Goal: Task Accomplishment & Management: Manage account settings

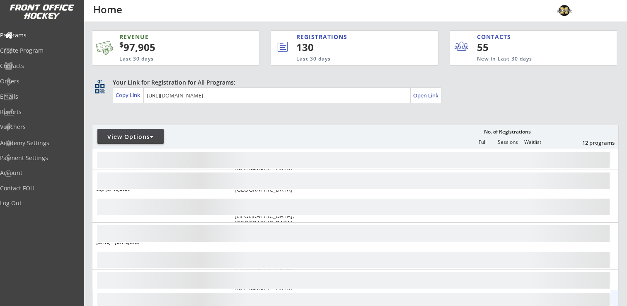
scroll to position [124, 0]
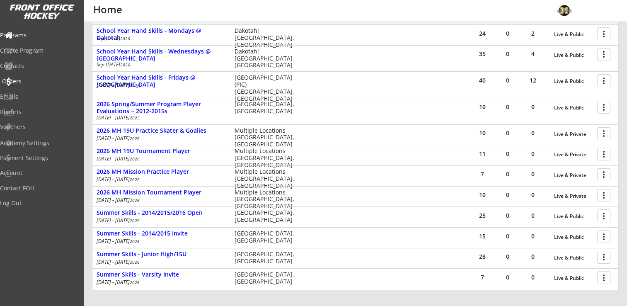
click at [34, 82] on div "Orders" at bounding box center [39, 81] width 75 height 6
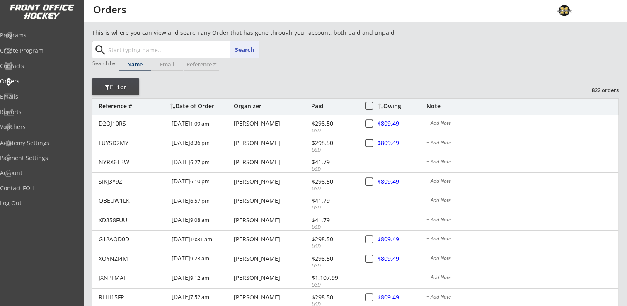
click at [172, 51] on input "text" at bounding box center [182, 49] width 152 height 17
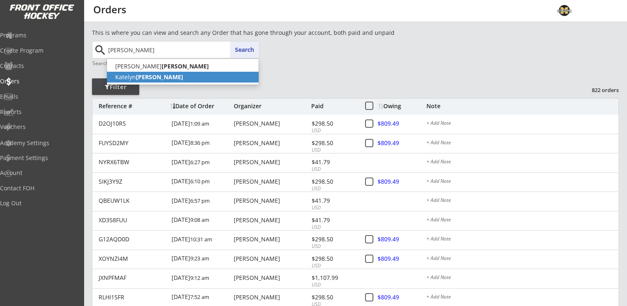
click at [145, 81] on p "[PERSON_NAME]" at bounding box center [183, 77] width 152 height 11
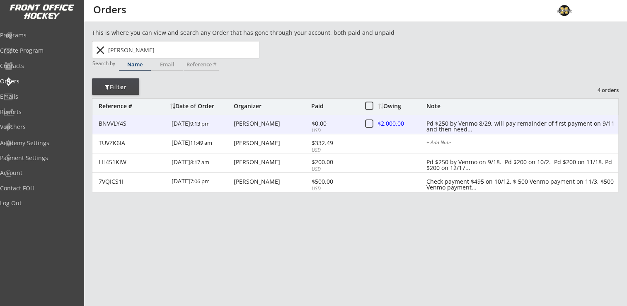
type input "[PERSON_NAME]"
click at [382, 123] on div at bounding box center [396, 124] width 36 height 10
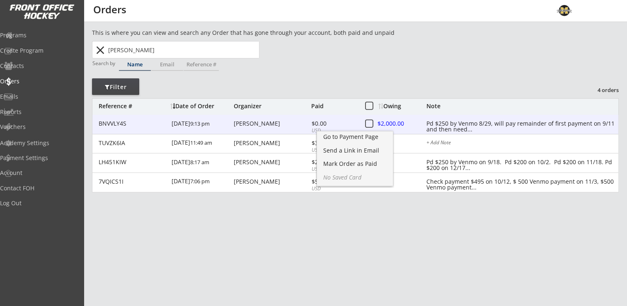
click at [265, 123] on div "[PERSON_NAME]" at bounding box center [271, 123] width 75 height 6
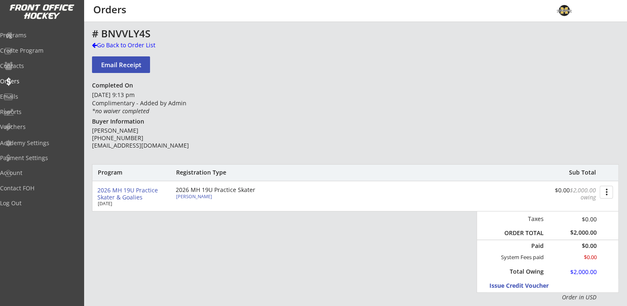
click at [612, 190] on div "more_vert" at bounding box center [606, 192] width 17 height 14
click at [585, 205] on div "Change Owing" at bounding box center [574, 207] width 59 height 6
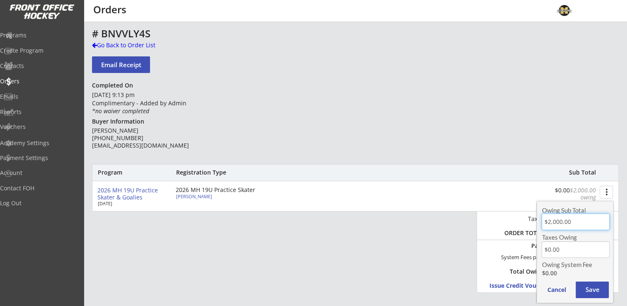
click at [581, 216] on input "input" at bounding box center [574, 221] width 67 height 17
type input "$1,500.00"
click at [441, 263] on div "Program Registration Type Sub Total 2026 MH 19U Practice Skater & Goalies [DATE…" at bounding box center [355, 232] width 526 height 137
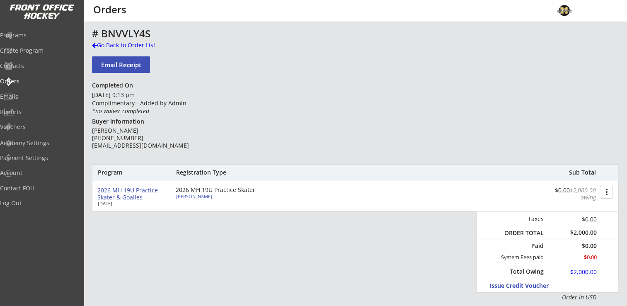
click at [606, 195] on button "more_vert" at bounding box center [605, 192] width 13 height 13
click at [600, 212] on div "Change Owing" at bounding box center [575, 208] width 76 height 12
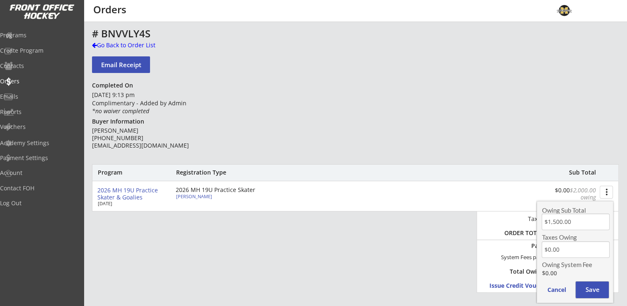
click at [598, 289] on button "Save" at bounding box center [591, 289] width 33 height 17
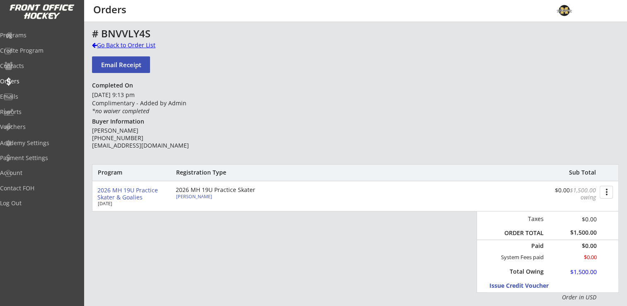
click at [118, 44] on div "Go Back to Order List" at bounding box center [134, 45] width 85 height 8
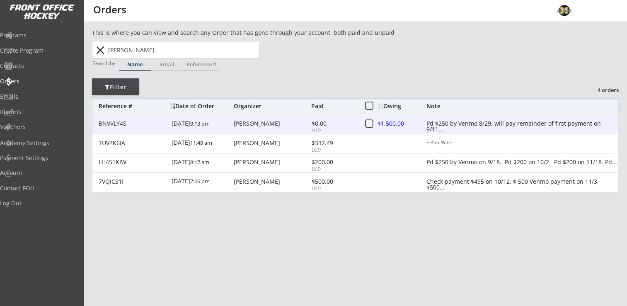
click at [520, 125] on div "Pd $250 by Venmo 8/29, will pay remainder of first payment on 9/11..." at bounding box center [522, 123] width 192 height 7
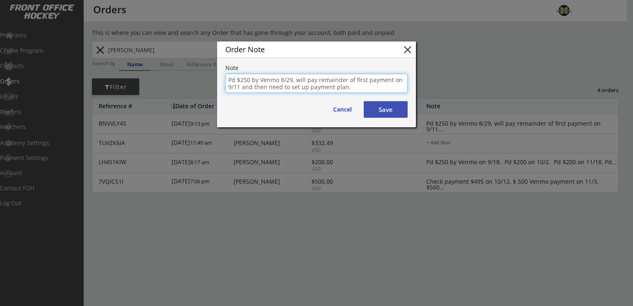
drag, startPoint x: 296, startPoint y: 80, endPoint x: 349, endPoint y: 92, distance: 54.8
click at [349, 92] on textarea "Pd $250 by Venmo 8/29, will pay remainder of first payment on 9/11 and then nee…" at bounding box center [316, 83] width 182 height 19
type textarea "Pd $250 by Venmo 8/29, Pd $500 by Venmo on 9/14. Need to set up payment plan."
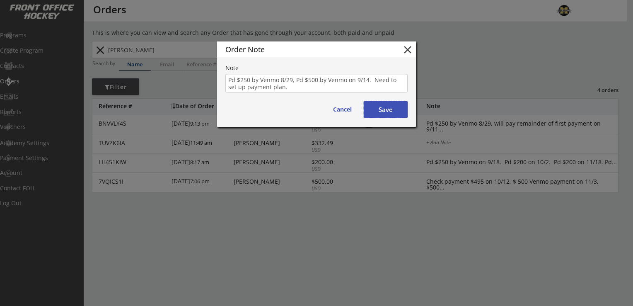
click at [387, 111] on button "Save" at bounding box center [386, 109] width 44 height 17
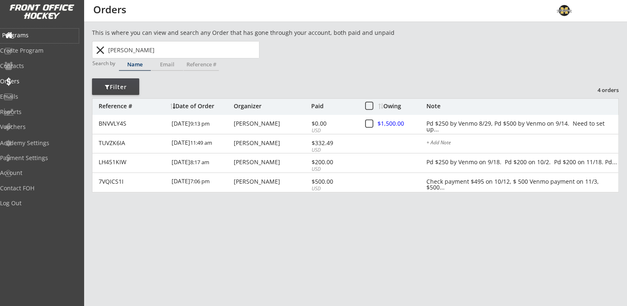
drag, startPoint x: 36, startPoint y: 36, endPoint x: 35, endPoint y: 43, distance: 7.2
click at [35, 41] on div "Programs" at bounding box center [39, 36] width 79 height 14
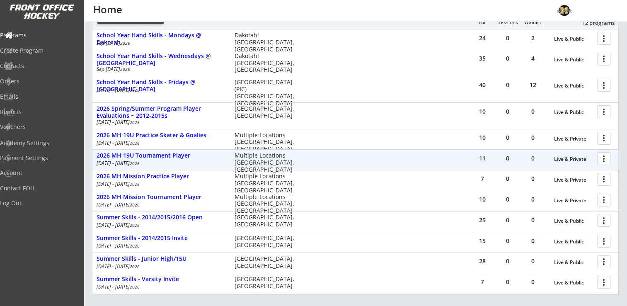
scroll to position [124, 0]
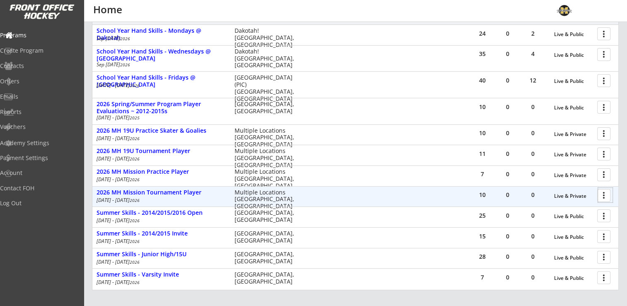
click at [603, 197] on div at bounding box center [605, 195] width 14 height 14
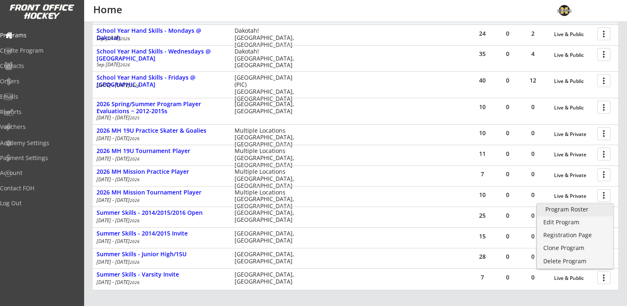
click at [586, 210] on div "Program Roster" at bounding box center [574, 209] width 59 height 6
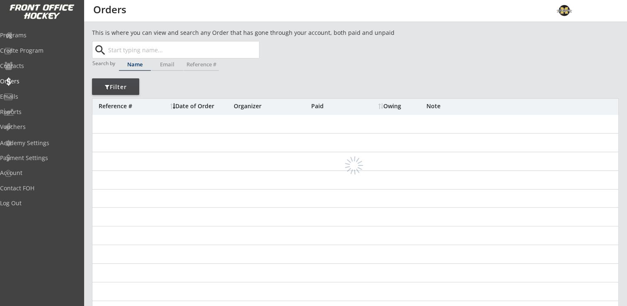
drag, startPoint x: 0, startPoint y: 0, endPoint x: 142, endPoint y: 49, distance: 150.6
click at [142, 48] on input "text" at bounding box center [182, 49] width 152 height 17
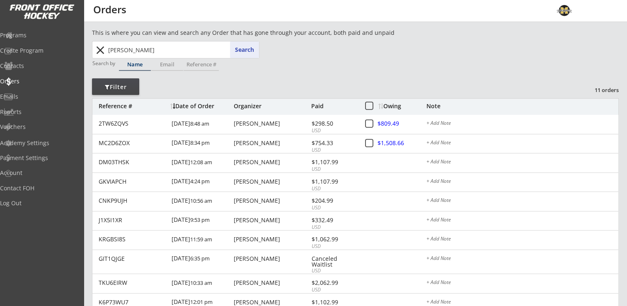
drag, startPoint x: 155, startPoint y: 51, endPoint x: 102, endPoint y: 48, distance: 53.5
click at [102, 48] on div "peterson Search close" at bounding box center [176, 49] width 166 height 17
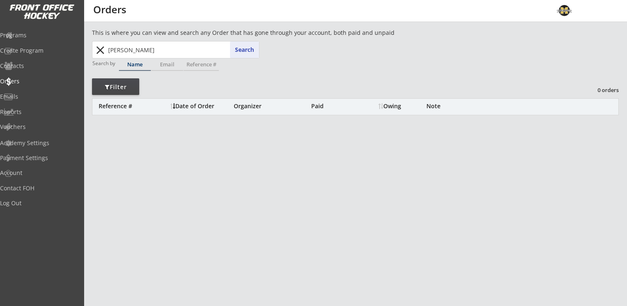
click at [136, 48] on input "ariana" at bounding box center [182, 49] width 152 height 17
type input "arian"
type input "ariana Peterson"
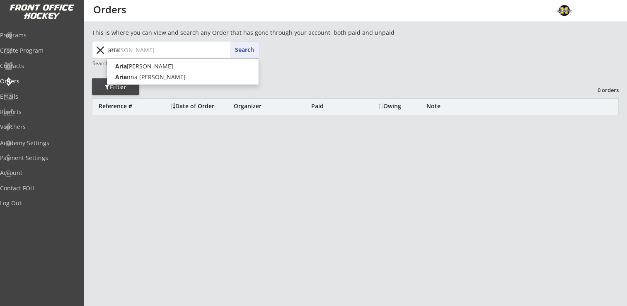
type input "ari"
type input "ari Suardini"
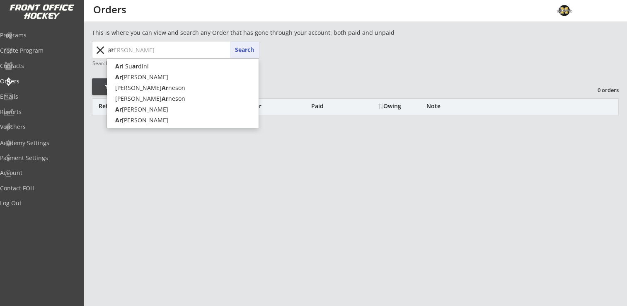
type input "a"
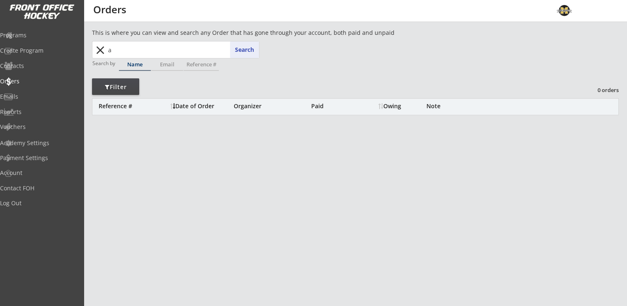
type input "ar"
type input "ari Suardini"
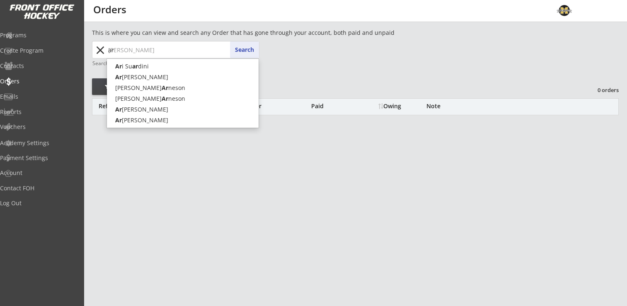
type input "ari"
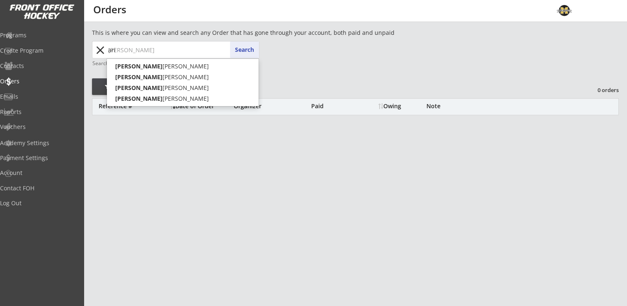
type input "aria"
type input "ariana Peterson"
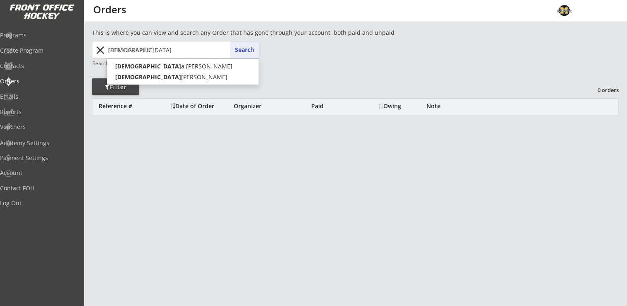
type input "ariana"
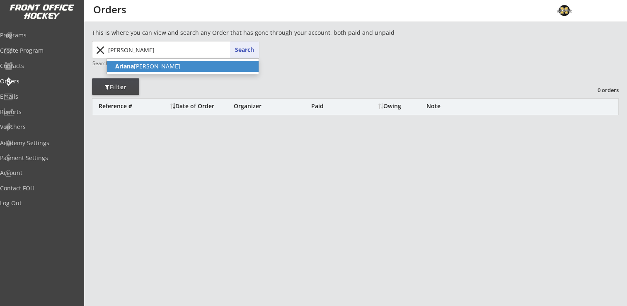
click at [148, 64] on p "Ariana Peterson" at bounding box center [183, 66] width 152 height 11
type input "Ariana Peterson"
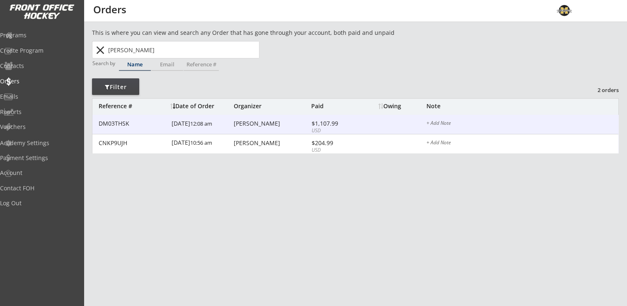
click at [251, 122] on div "Katie Peterson" at bounding box center [271, 123] width 75 height 6
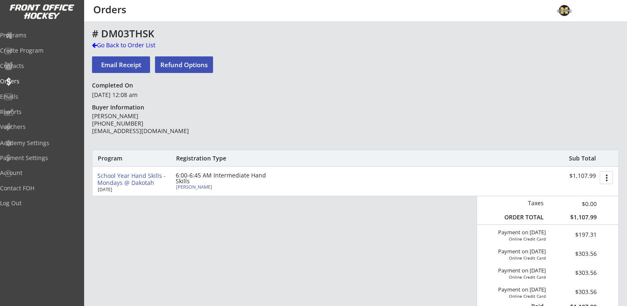
click at [195, 186] on div "Ariana Peterson" at bounding box center [222, 186] width 92 height 5
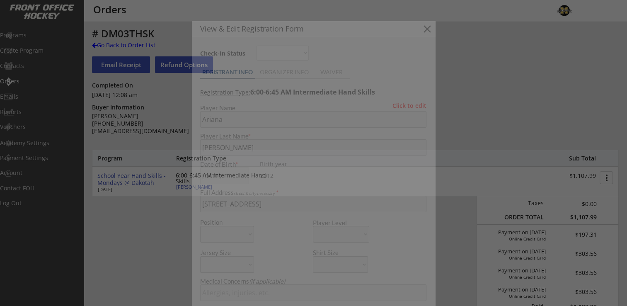
type input "Female"
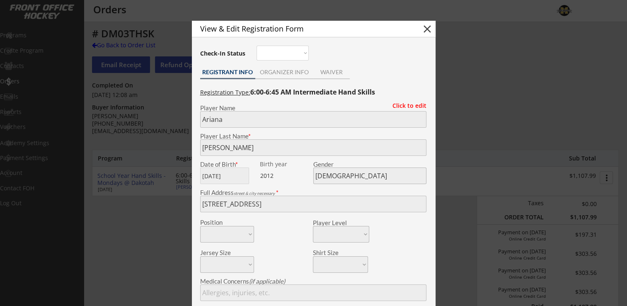
click at [427, 31] on button "close" at bounding box center [427, 29] width 12 height 12
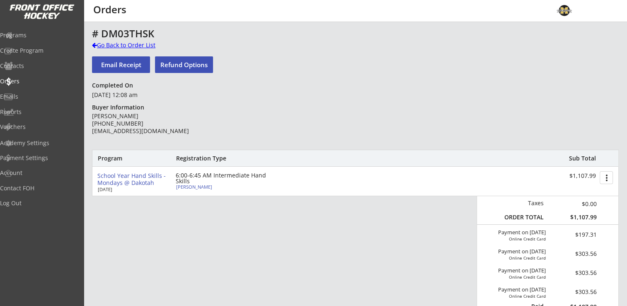
click at [123, 44] on div "Go Back to Order List" at bounding box center [134, 45] width 85 height 8
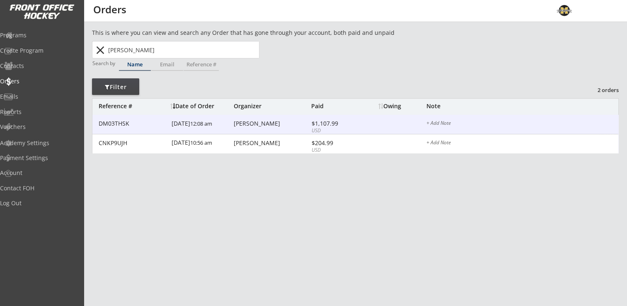
click at [242, 123] on div "Katie Peterson" at bounding box center [271, 123] width 75 height 6
